Goal: Task Accomplishment & Management: Use online tool/utility

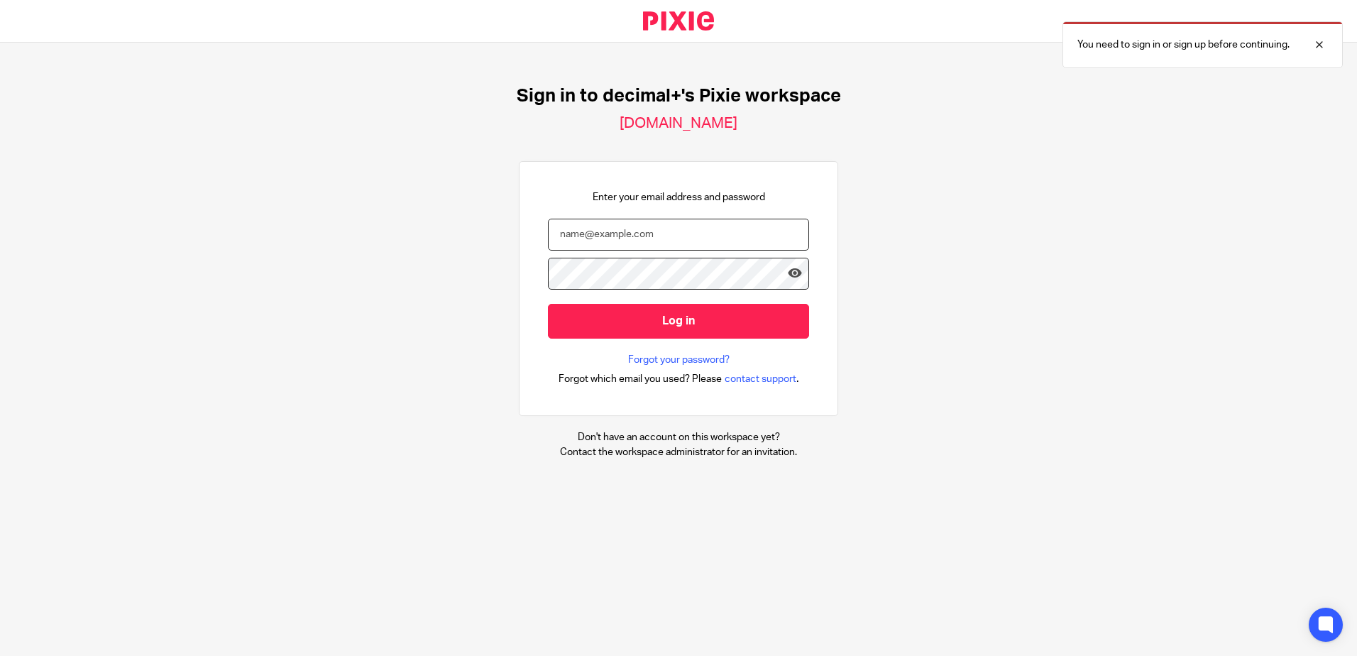
type input "[EMAIL_ADDRESS][DOMAIN_NAME]"
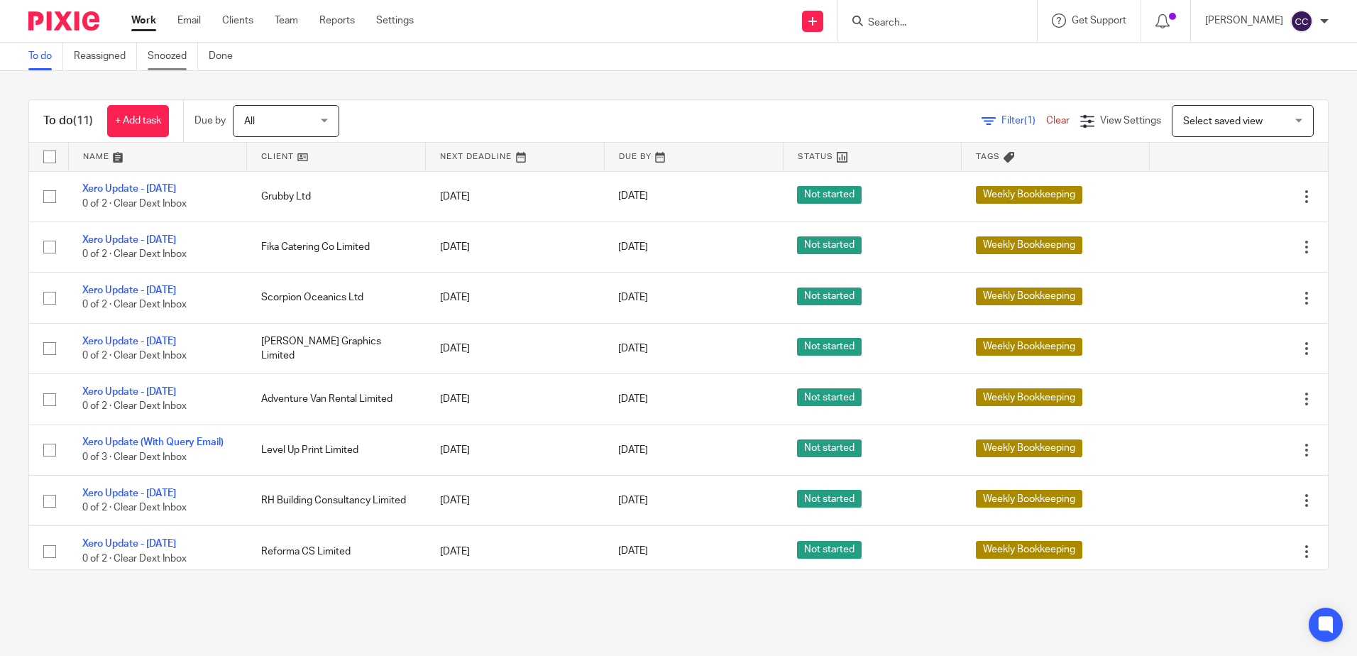
click at [166, 50] on link "Snoozed" at bounding box center [173, 57] width 50 height 28
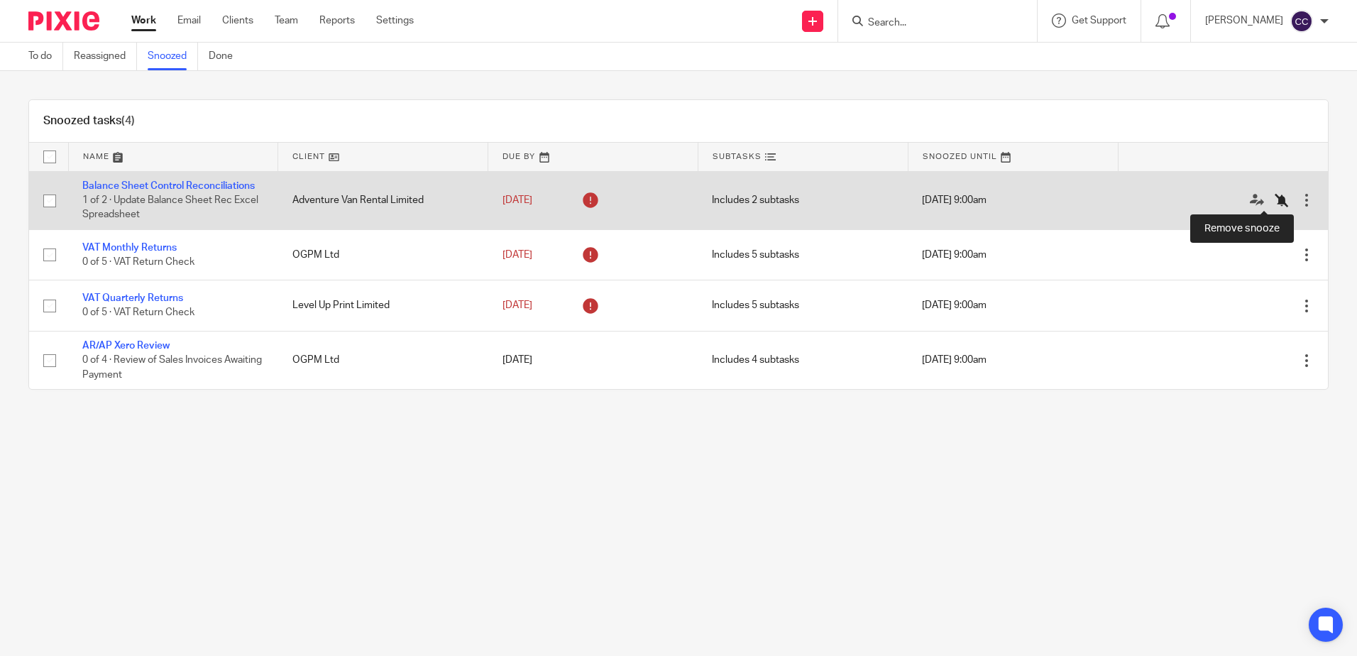
click at [1275, 195] on icon at bounding box center [1282, 200] width 14 height 14
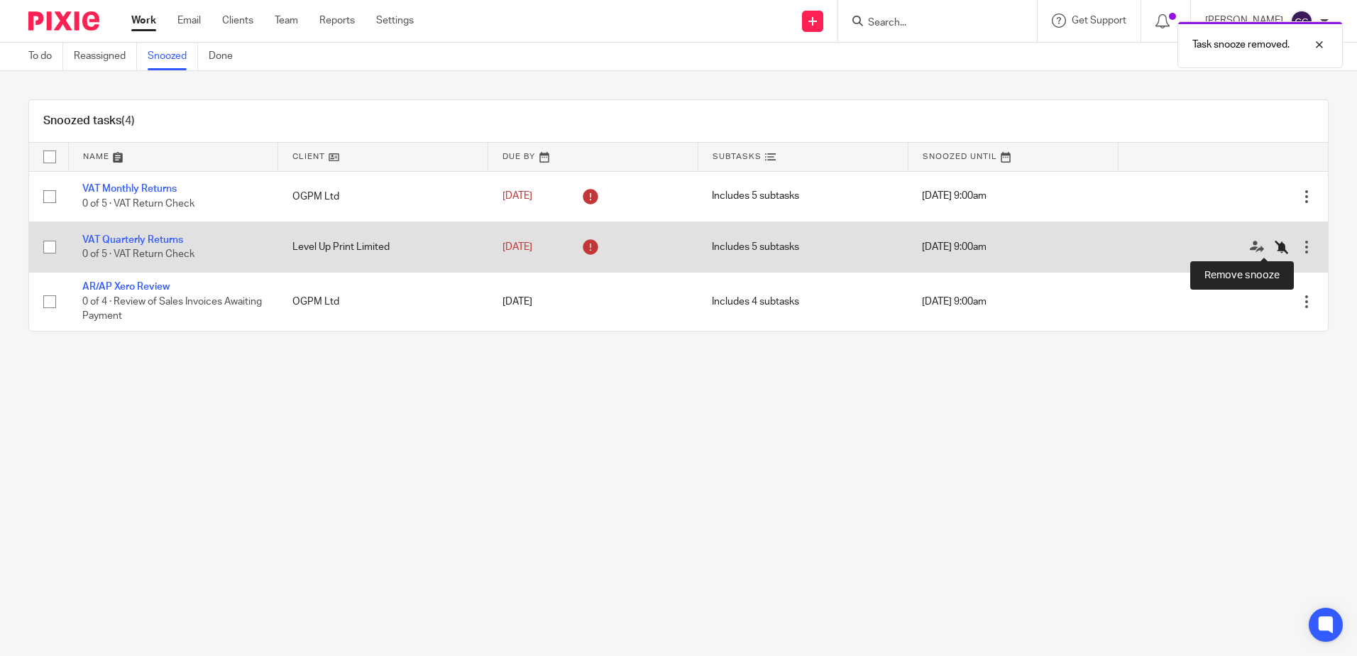
click at [1275, 246] on icon at bounding box center [1282, 247] width 14 height 14
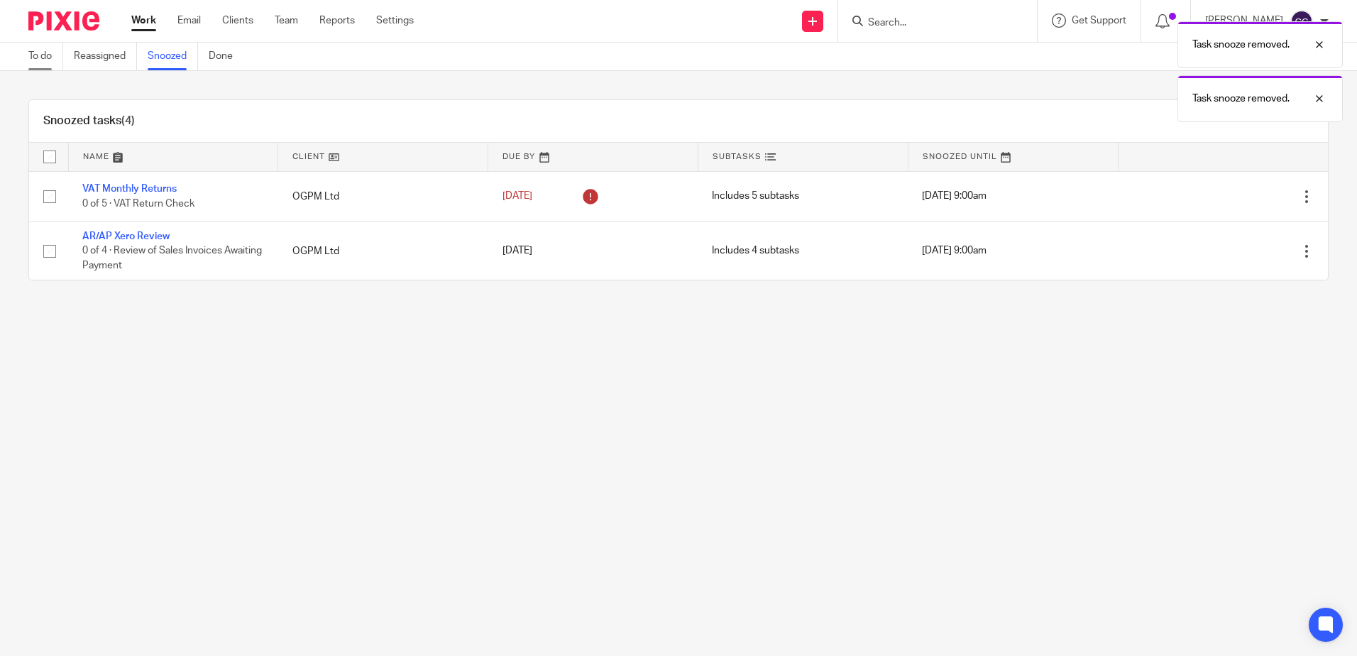
click at [38, 57] on link "To do" at bounding box center [45, 57] width 35 height 28
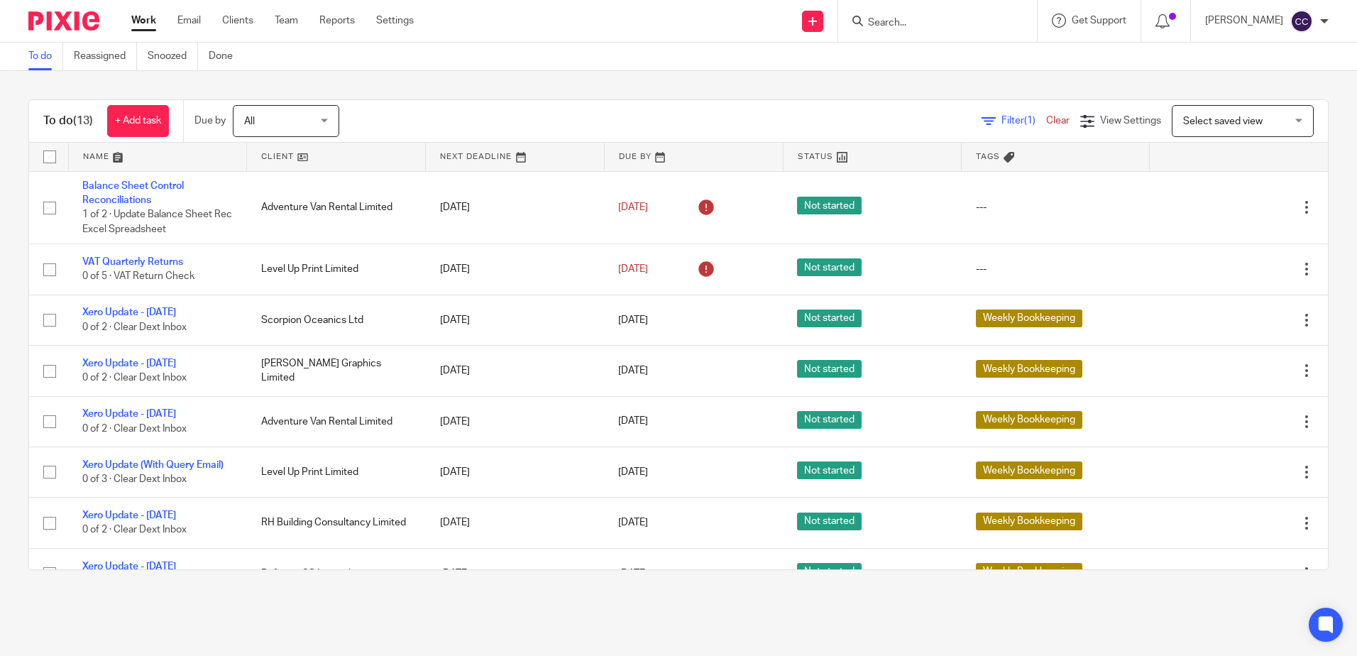
click at [281, 161] on link at bounding box center [336, 157] width 178 height 28
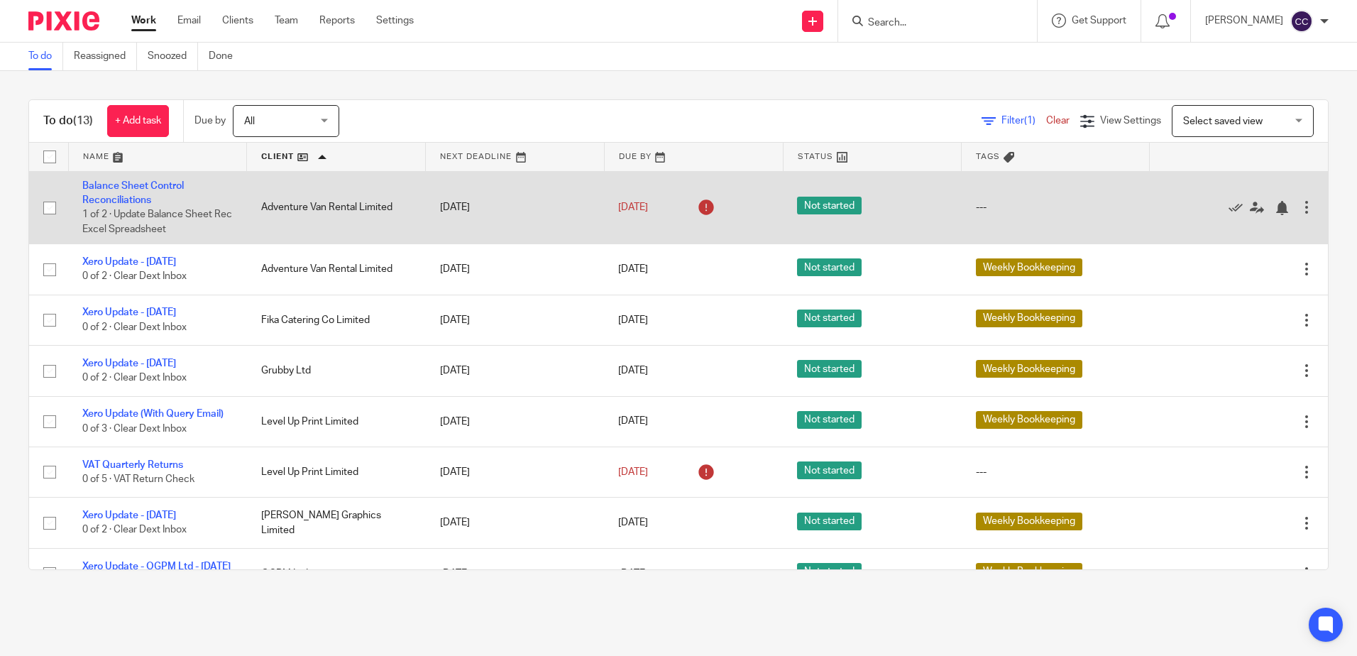
drag, startPoint x: 124, startPoint y: 204, endPoint x: 138, endPoint y: 205, distance: 15.0
click at [124, 204] on link "Balance Sheet Control Reconciliations" at bounding box center [133, 193] width 102 height 24
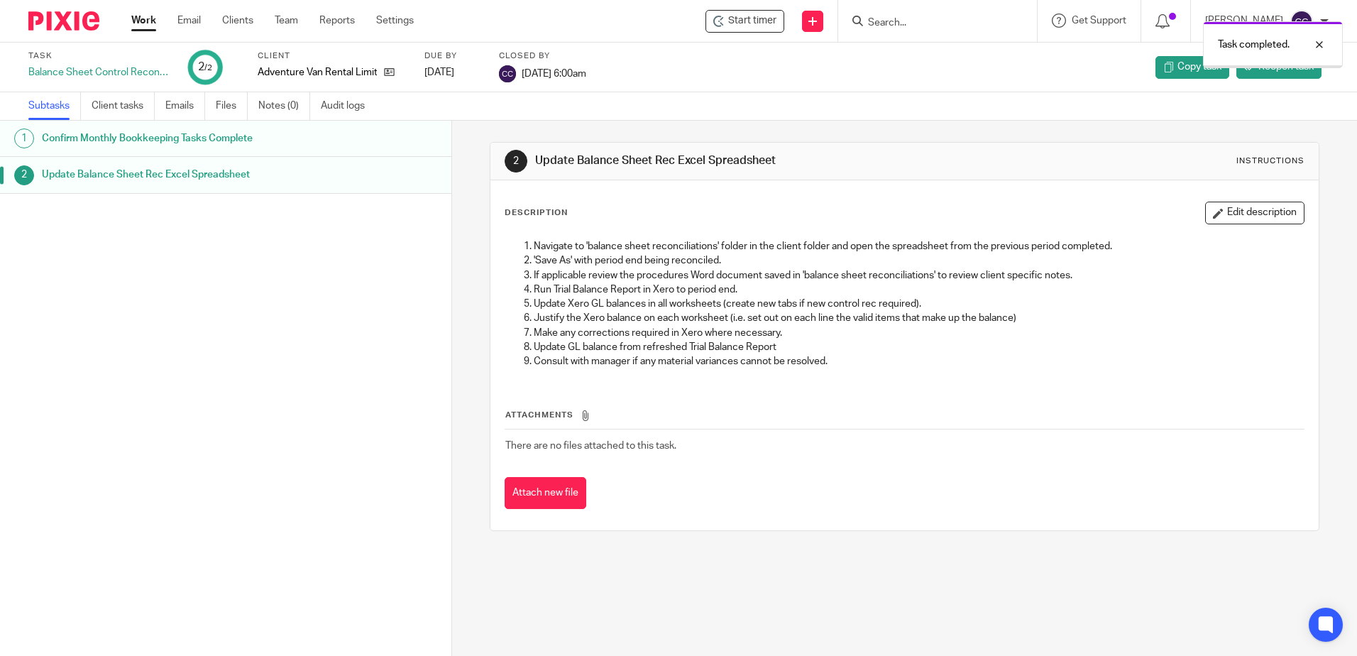
click at [142, 21] on link "Work" at bounding box center [143, 20] width 25 height 14
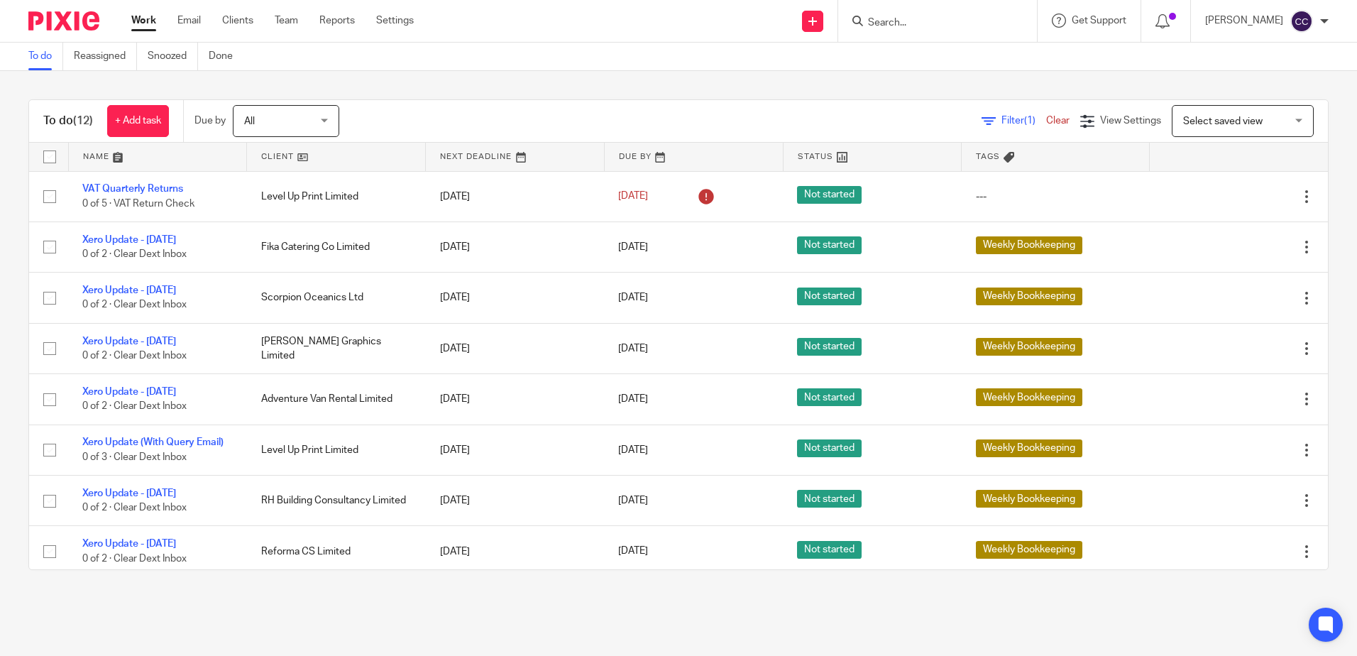
click at [275, 149] on link at bounding box center [336, 157] width 178 height 28
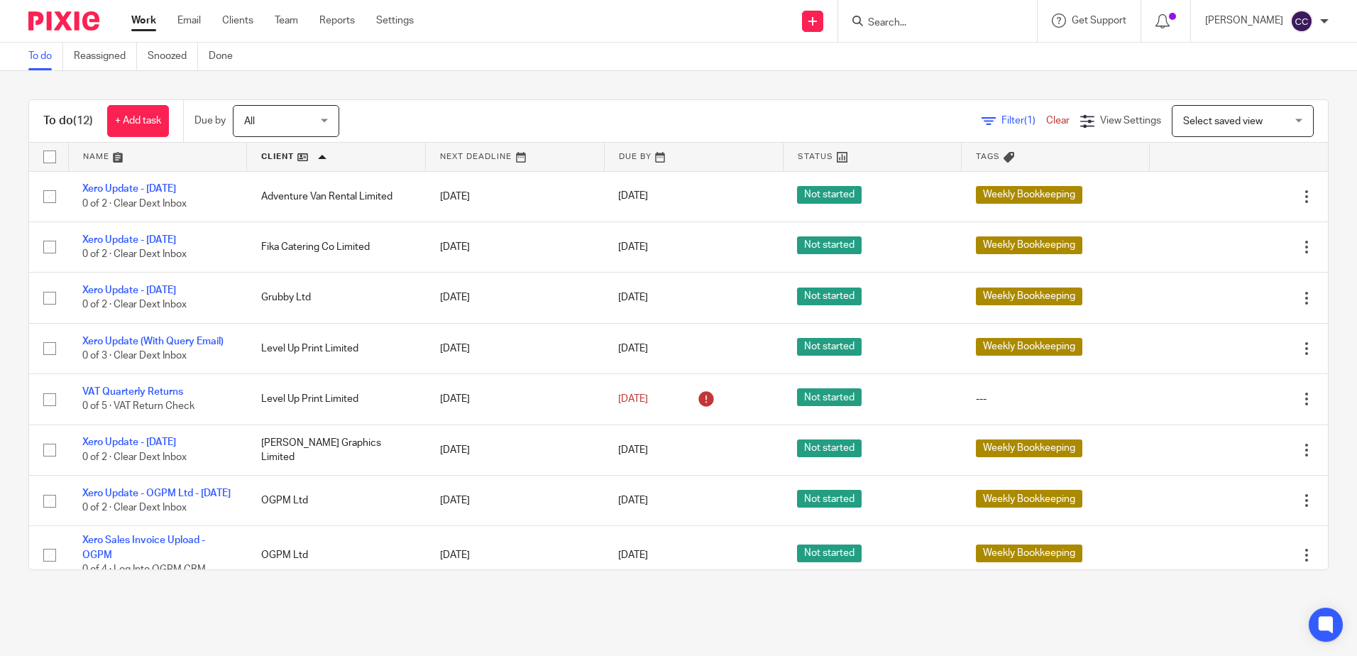
click at [144, 190] on link "Xero Update - [DATE]" at bounding box center [129, 189] width 94 height 10
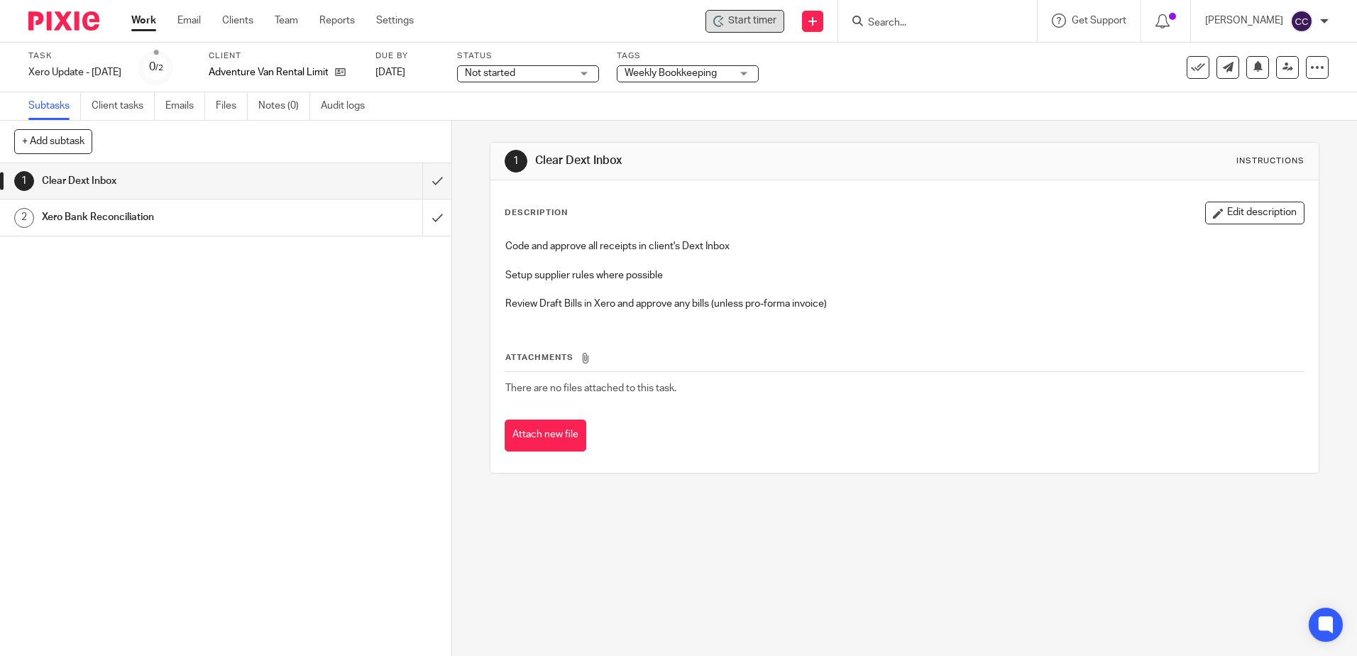
click at [765, 26] on span "Start timer" at bounding box center [752, 20] width 48 height 15
click at [747, 26] on span "Start timer" at bounding box center [752, 20] width 48 height 15
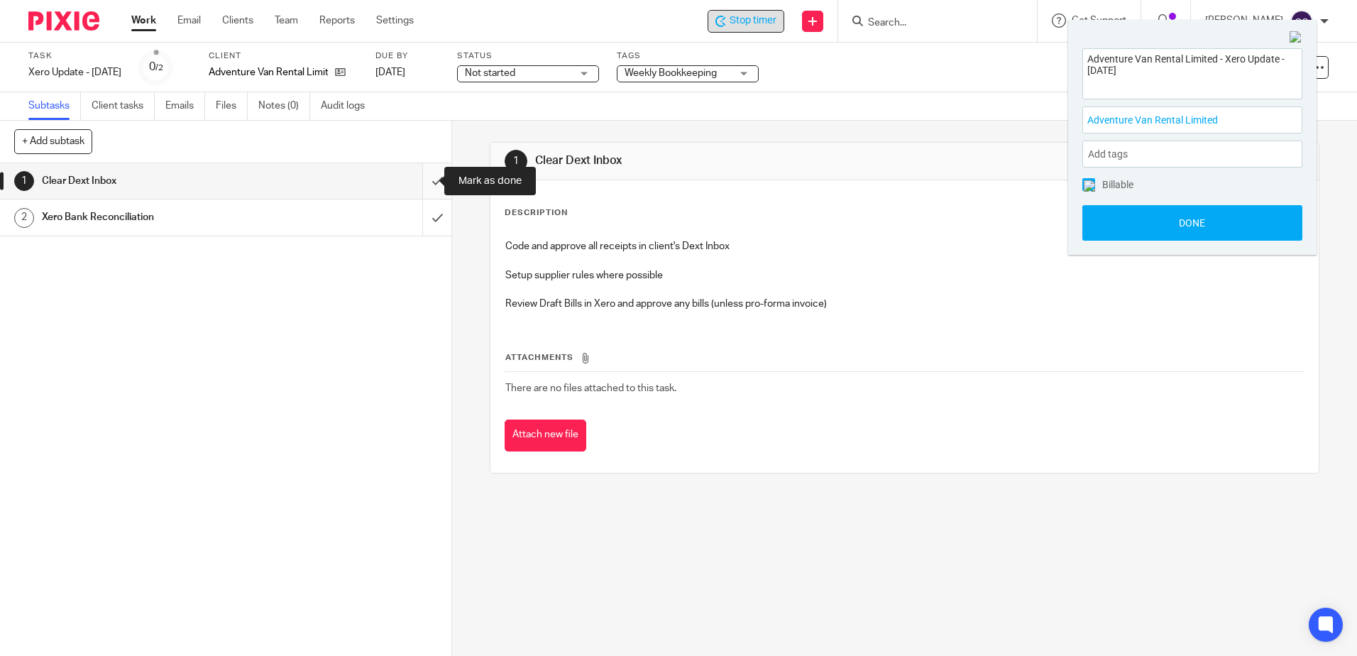
click at [418, 180] on input "submit" at bounding box center [225, 180] width 451 height 35
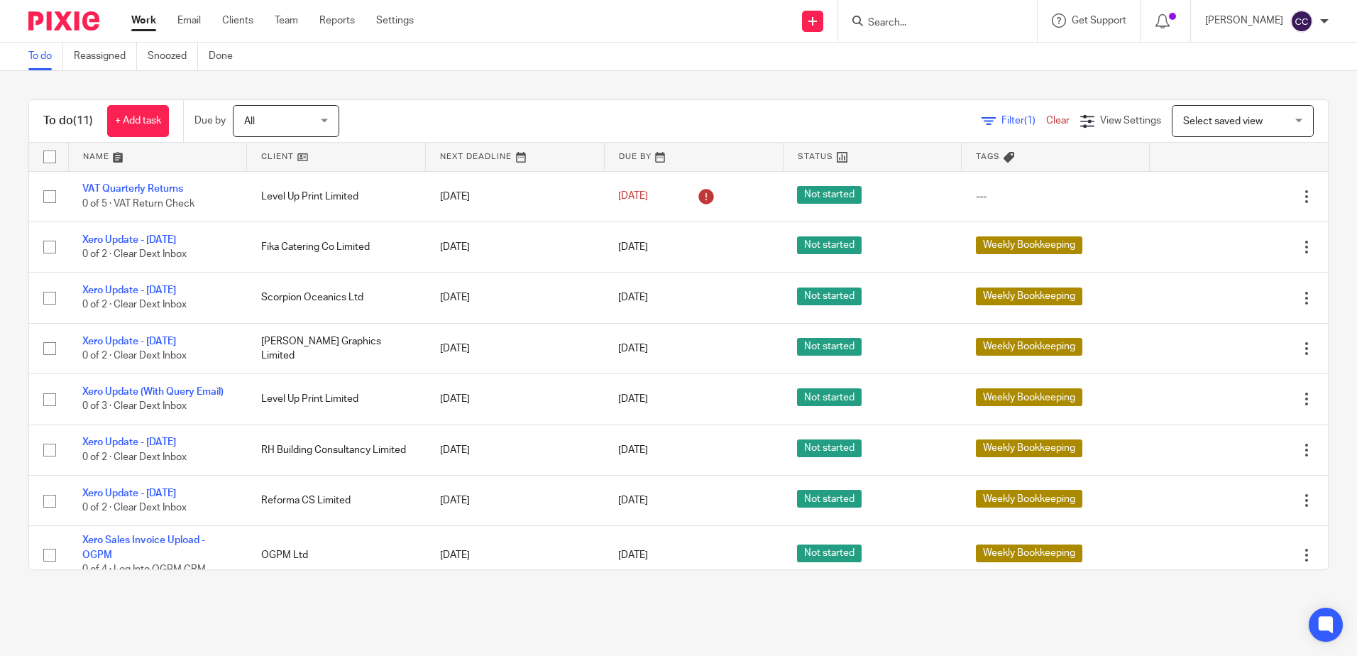
click at [278, 159] on link at bounding box center [336, 157] width 178 height 28
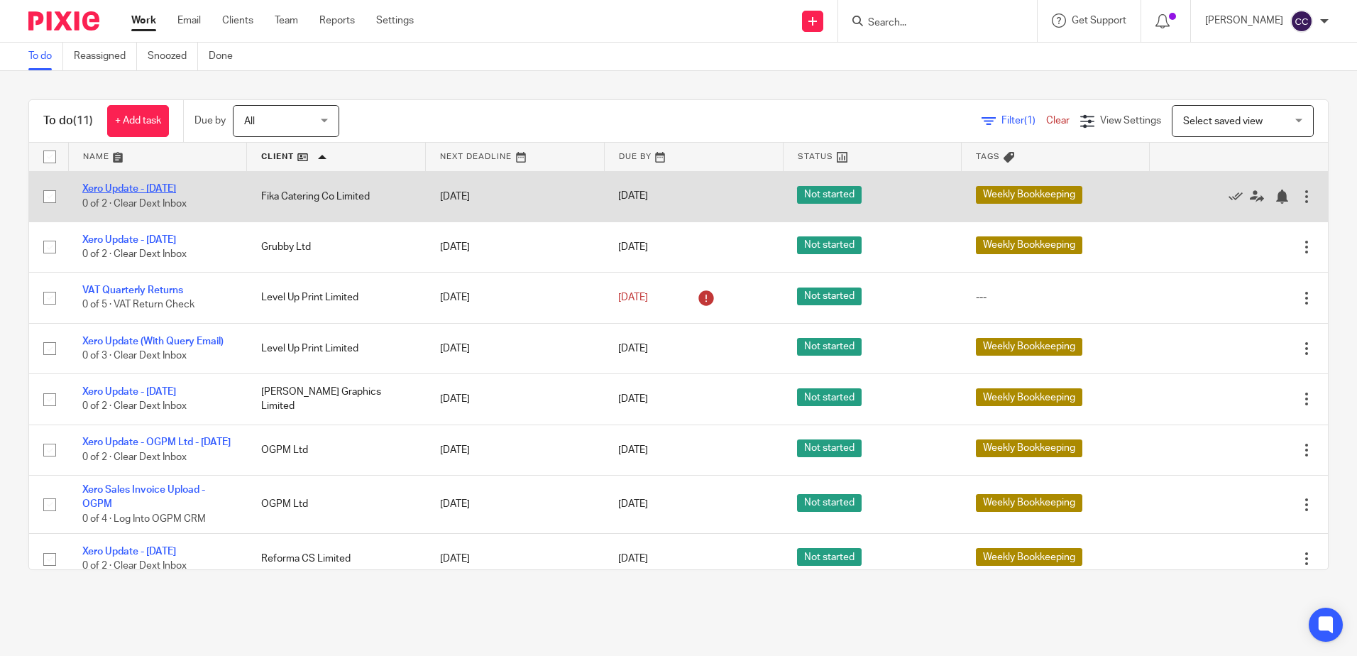
click at [168, 188] on link "Xero Update - [DATE]" at bounding box center [129, 189] width 94 height 10
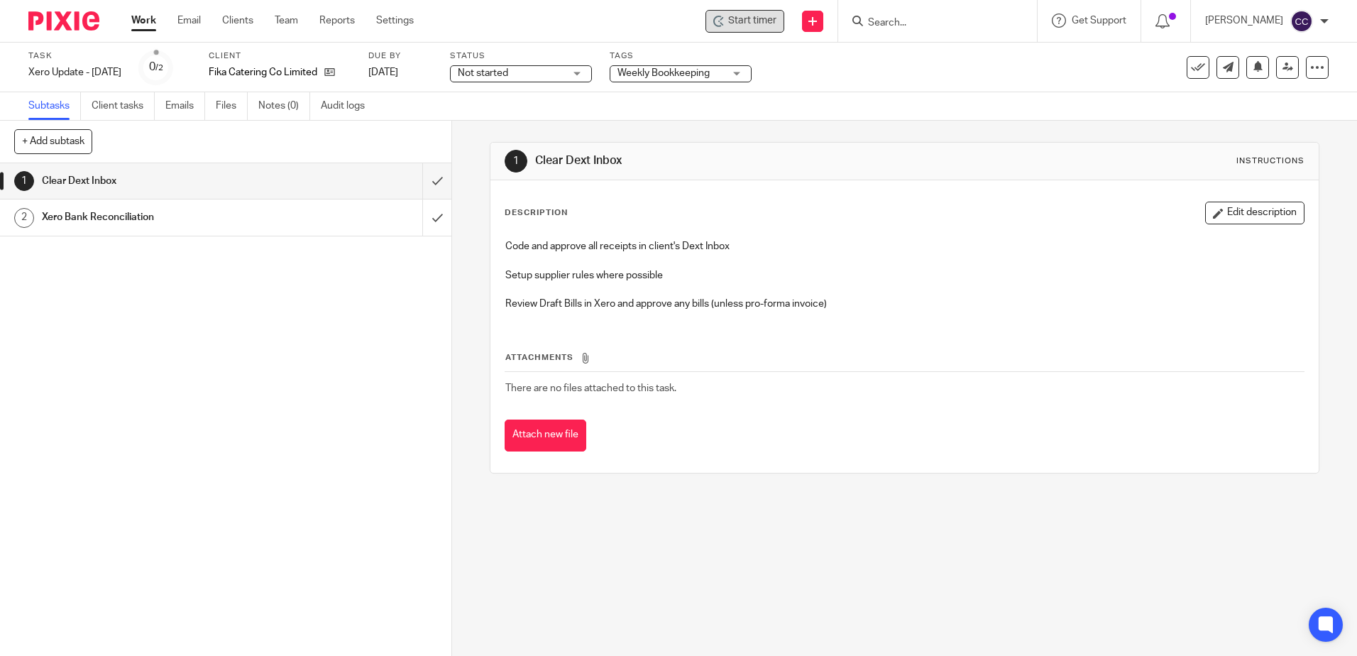
click at [774, 21] on span "Start timer" at bounding box center [752, 20] width 48 height 15
click at [755, 23] on span "Start timer" at bounding box center [752, 20] width 48 height 15
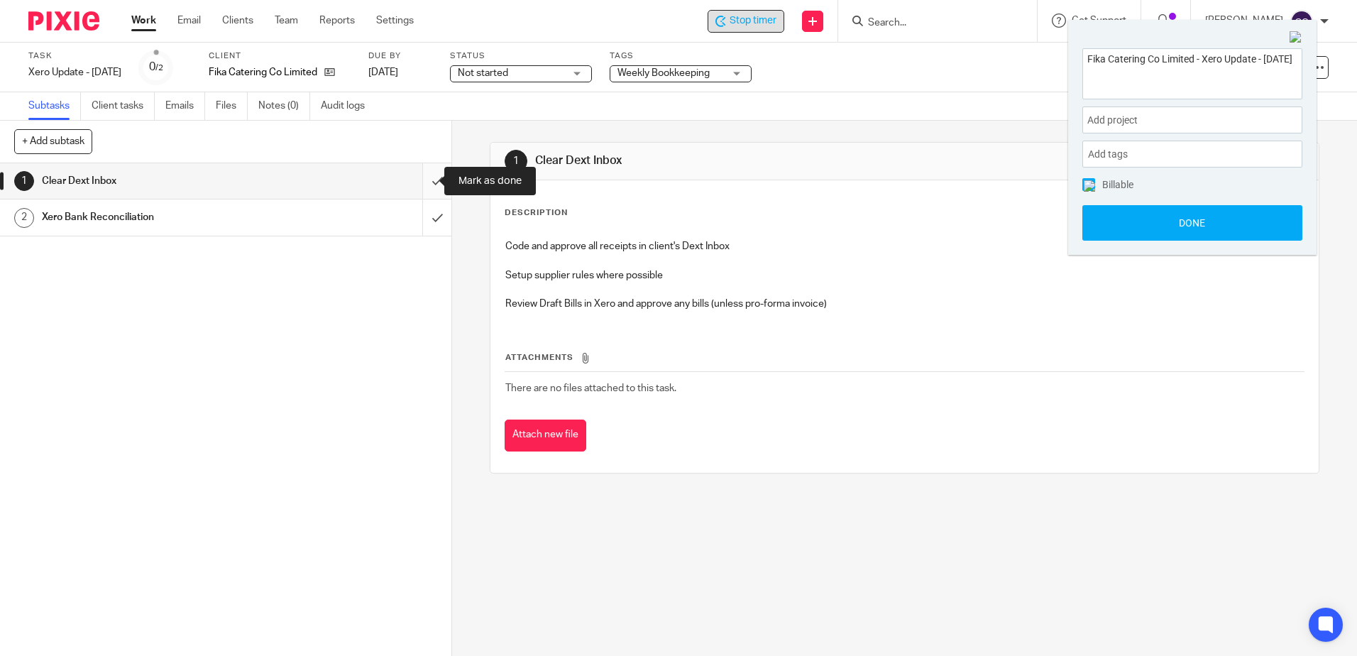
drag, startPoint x: 421, startPoint y: 179, endPoint x: 417, endPoint y: 197, distance: 18.1
click at [421, 179] on input "submit" at bounding box center [225, 180] width 451 height 35
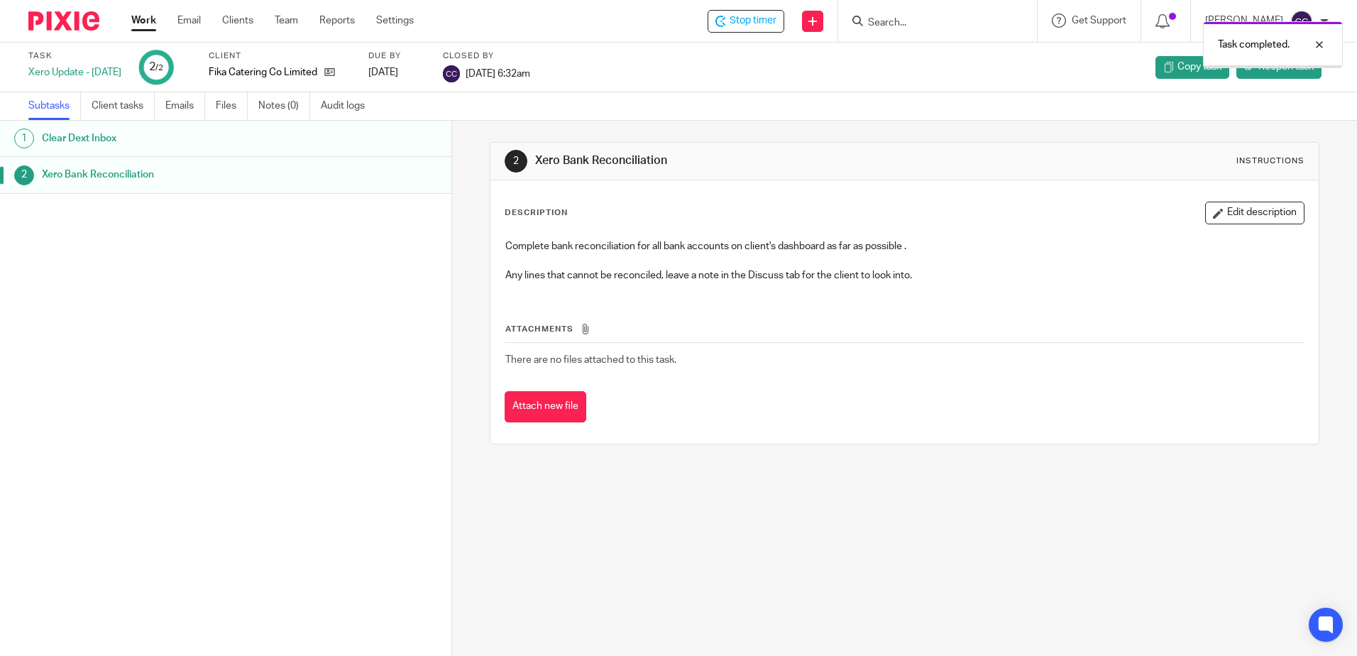
click at [141, 24] on link "Work" at bounding box center [143, 20] width 25 height 14
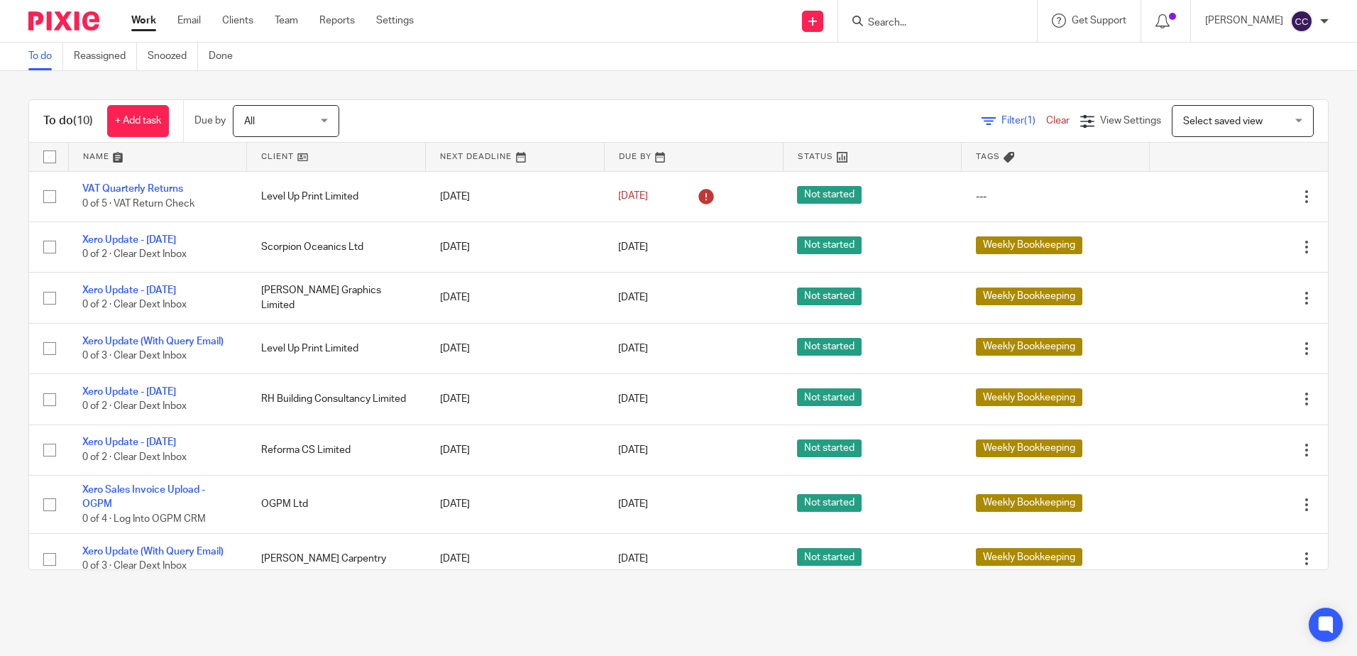
click at [272, 158] on link at bounding box center [336, 157] width 178 height 28
